Goal: Task Accomplishment & Management: Manage account settings

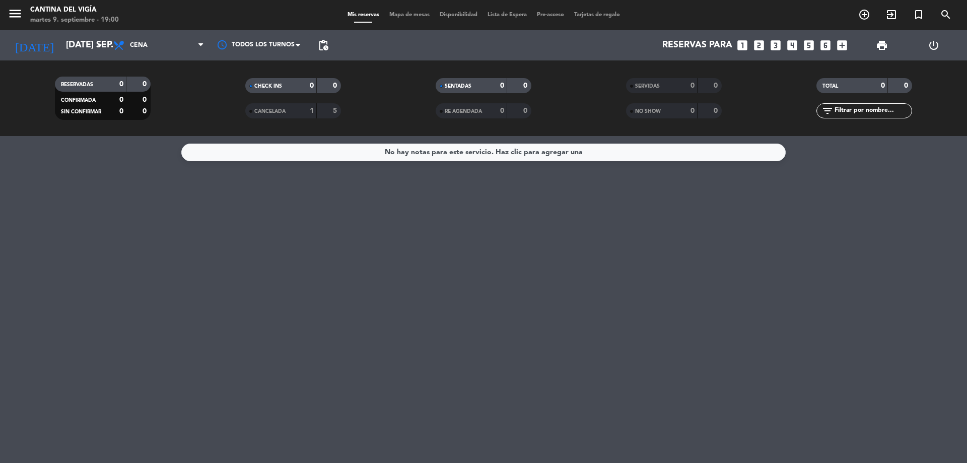
click at [402, 16] on span "Mapa de mesas" at bounding box center [409, 15] width 50 height 6
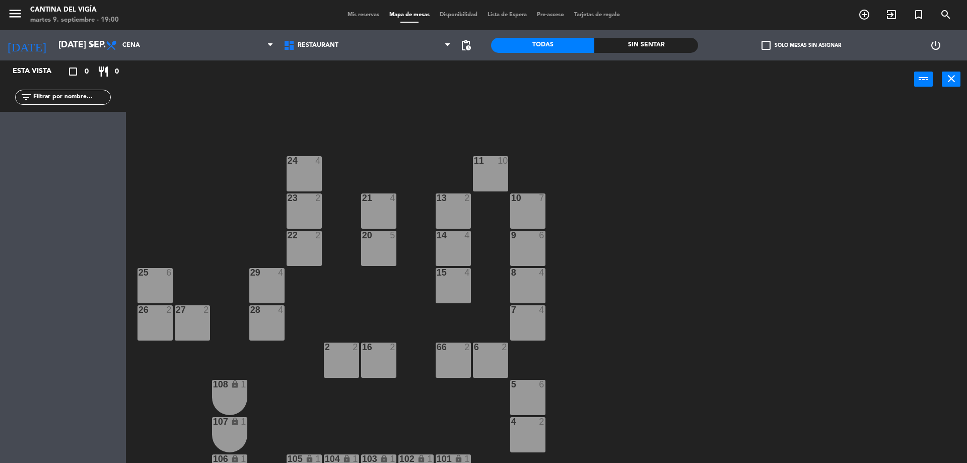
click at [358, 15] on span "Mis reservas" at bounding box center [364, 15] width 42 height 6
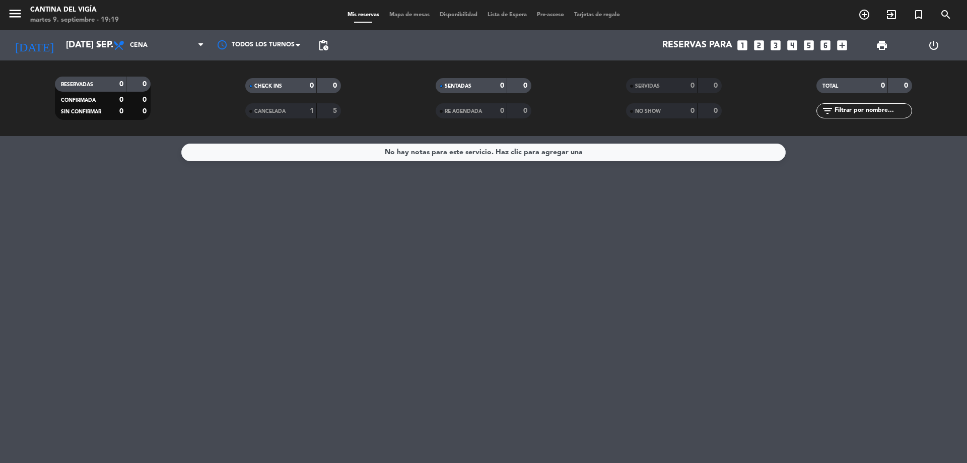
click at [537, 181] on div "No hay notas para este servicio. Haz clic para agregar una" at bounding box center [483, 299] width 967 height 327
click at [652, 255] on div "No hay notas para este servicio. Haz clic para agregar una" at bounding box center [483, 299] width 967 height 327
click at [384, 140] on div "No hay notas para este servicio. Haz clic para agregar una" at bounding box center [483, 299] width 967 height 327
drag, startPoint x: 387, startPoint y: 140, endPoint x: 364, endPoint y: 216, distance: 79.0
click at [364, 216] on div "No hay notas para este servicio. Haz clic para agregar una" at bounding box center [483, 299] width 967 height 327
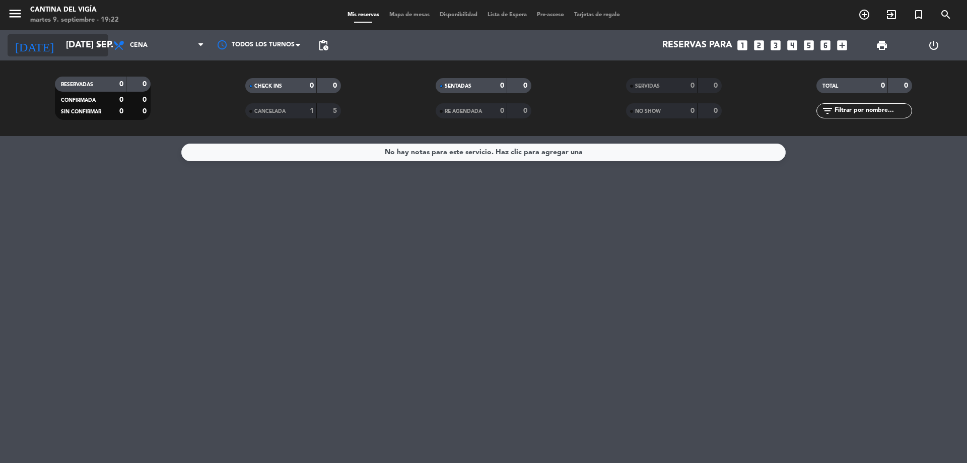
click at [87, 46] on input "[DATE] sep." at bounding box center [119, 45] width 117 height 20
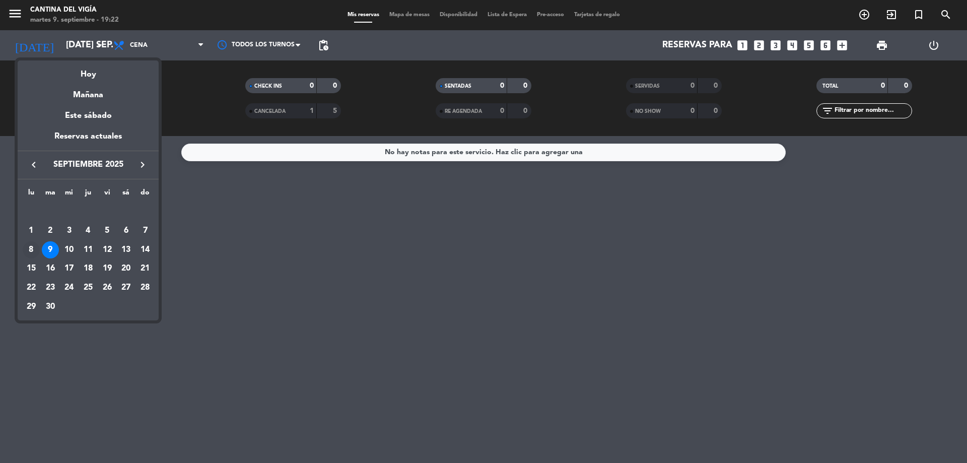
click at [34, 251] on div "8" at bounding box center [31, 249] width 17 height 17
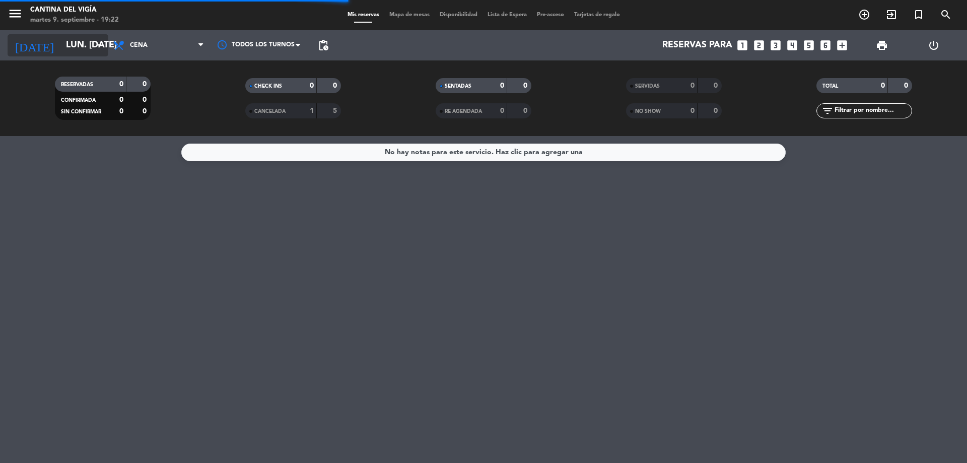
click at [69, 42] on input "lun. [DATE]" at bounding box center [119, 45] width 117 height 20
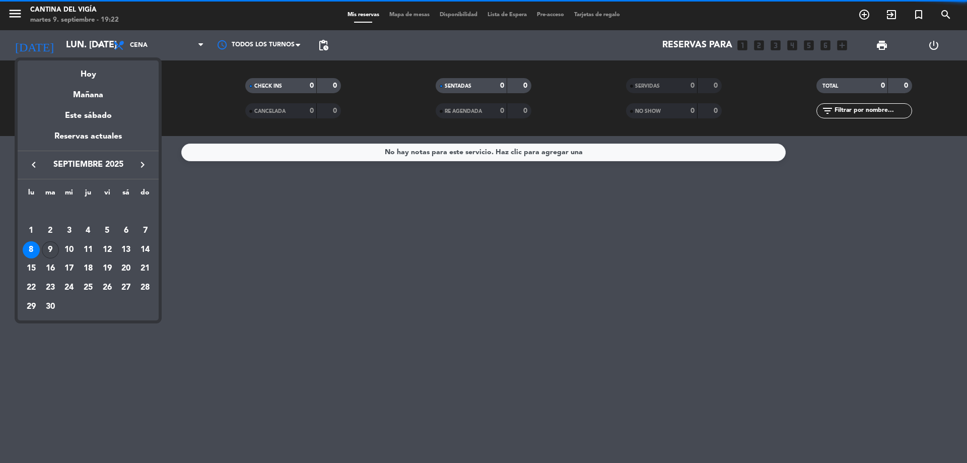
click at [49, 249] on div "9" at bounding box center [50, 249] width 17 height 17
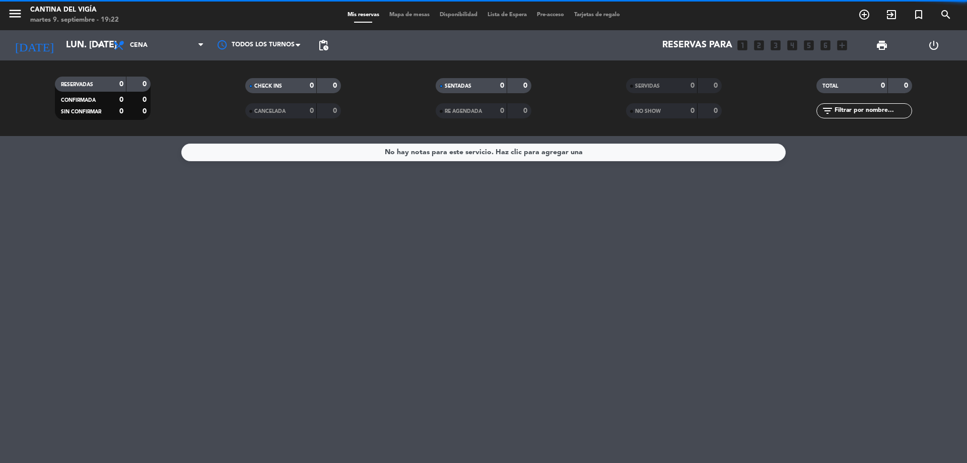
type input "[DATE] sep."
